Goal: Task Accomplishment & Management: Use online tool/utility

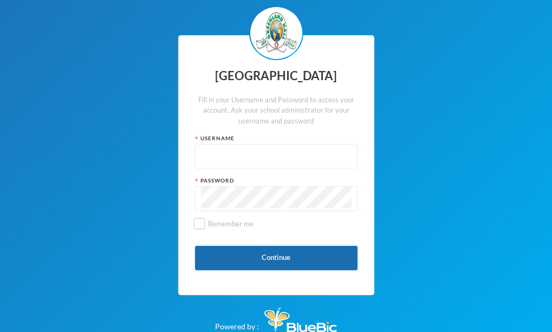
type input "glh23es30"
click at [233, 252] on button "Continue" at bounding box center [276, 258] width 163 height 24
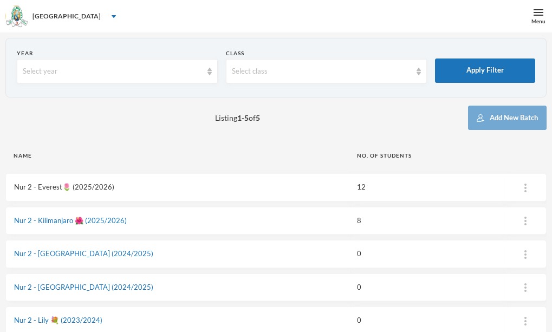
click at [54, 186] on link "Nur 2 - Everest🌷 (2025/2026)" at bounding box center [64, 187] width 100 height 9
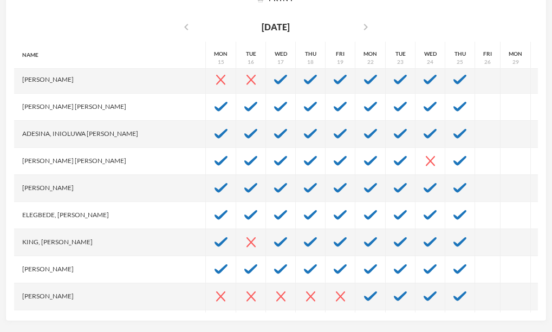
scroll to position [81, 0]
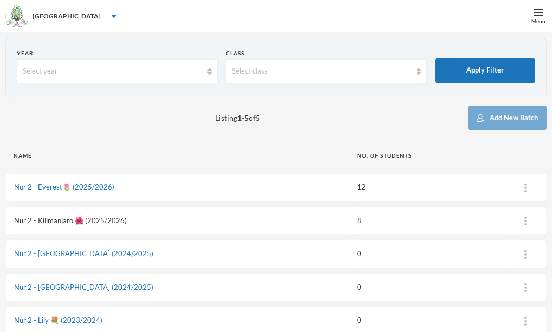
click at [58, 218] on link "Nur 2 - Kilimanjaro 🌺 (2025/2026)" at bounding box center [70, 220] width 113 height 9
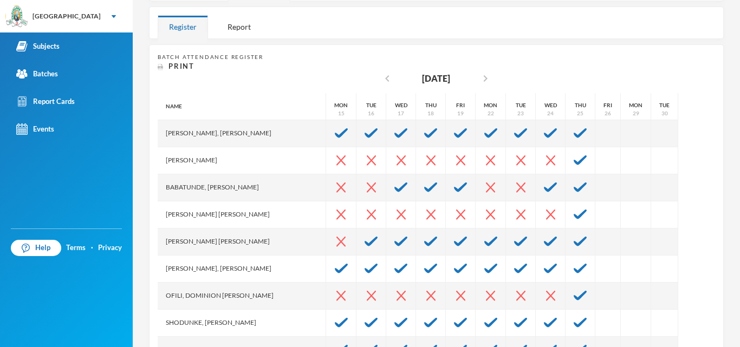
scroll to position [212, 0]
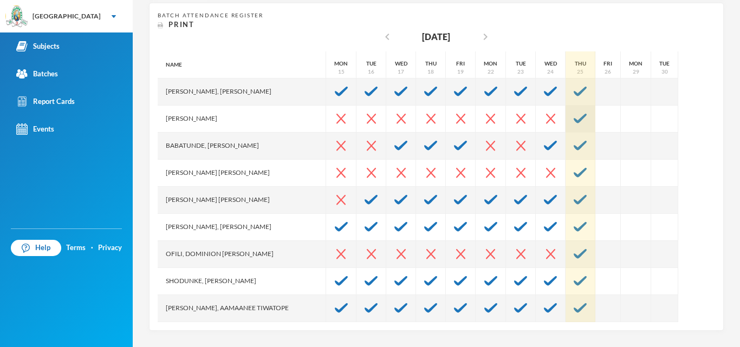
click at [560, 120] on img at bounding box center [580, 119] width 13 height 10
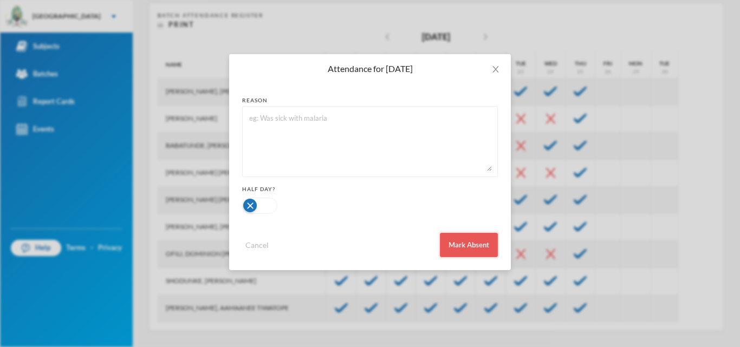
click at [467, 243] on button "Mark Absent" at bounding box center [469, 245] width 58 height 24
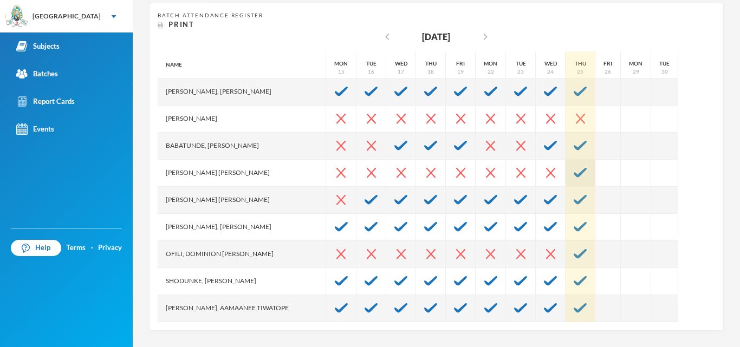
click at [560, 163] on div at bounding box center [581, 173] width 30 height 27
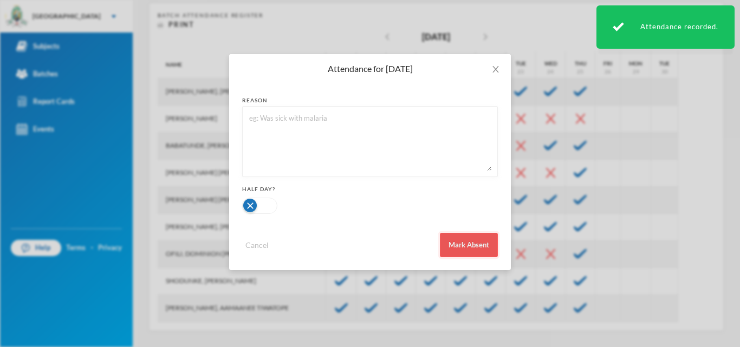
click at [462, 255] on button "Mark Absent" at bounding box center [469, 245] width 58 height 24
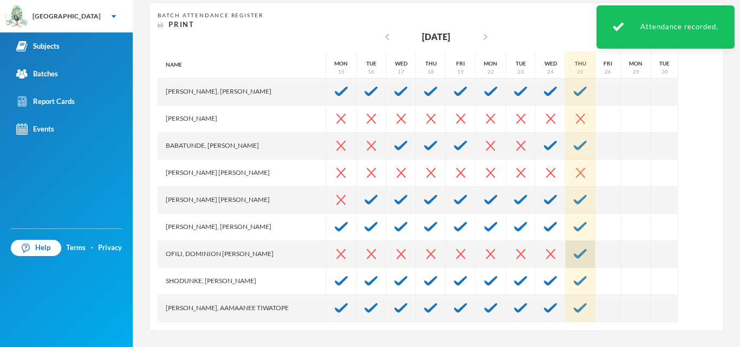
click at [560, 252] on div at bounding box center [581, 254] width 30 height 27
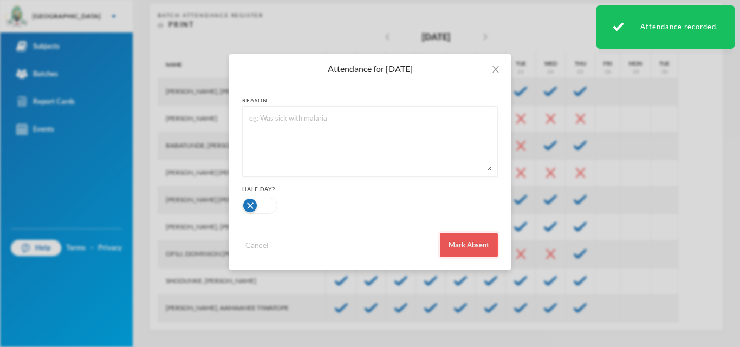
click at [465, 249] on button "Mark Absent" at bounding box center [469, 245] width 58 height 24
